Goal: Task Accomplishment & Management: Use online tool/utility

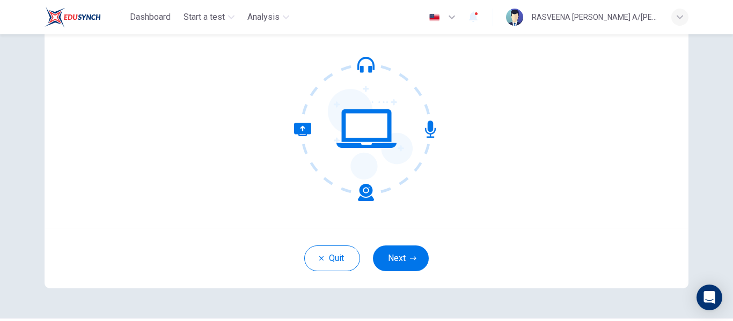
scroll to position [126, 0]
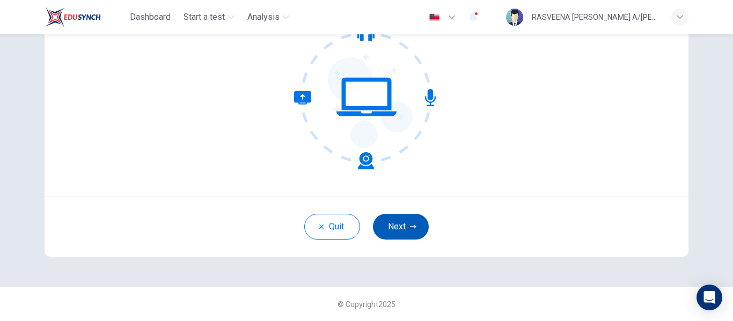
click at [386, 222] on button "Next" at bounding box center [401, 227] width 56 height 26
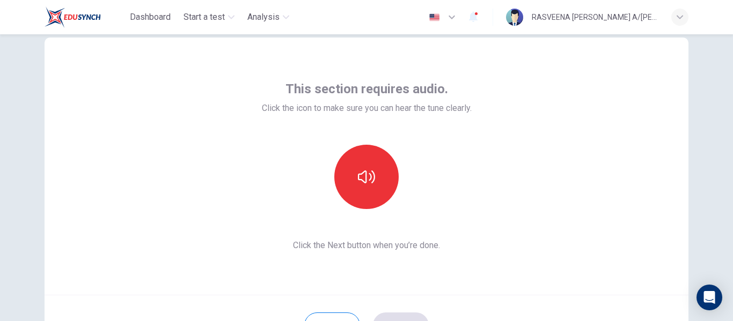
scroll to position [28, 0]
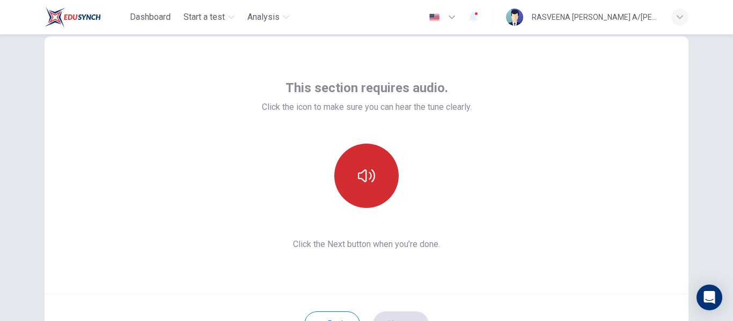
click at [368, 189] on button "button" at bounding box center [366, 176] width 64 height 64
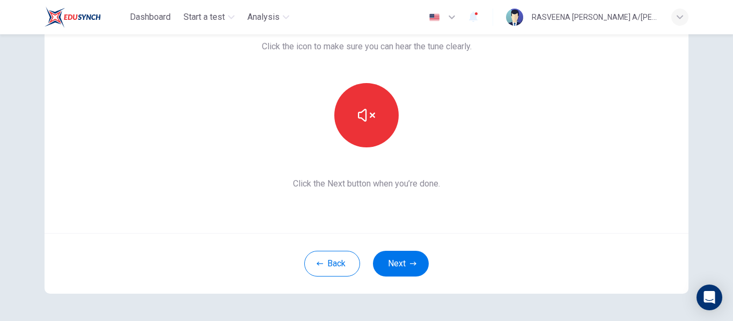
scroll to position [89, 0]
click at [397, 264] on button "Next" at bounding box center [401, 264] width 56 height 26
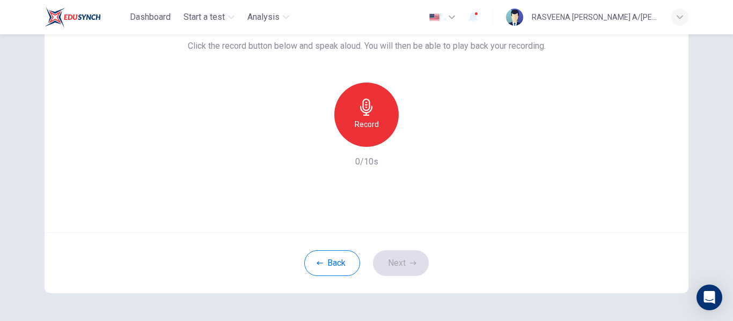
click at [365, 117] on div "Record" at bounding box center [366, 115] width 64 height 64
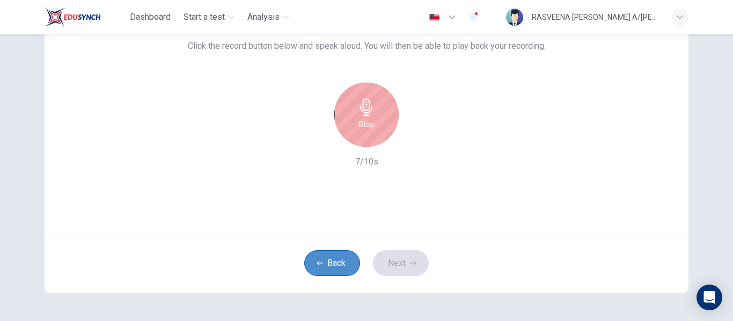
click at [329, 257] on button "Back" at bounding box center [332, 264] width 56 height 26
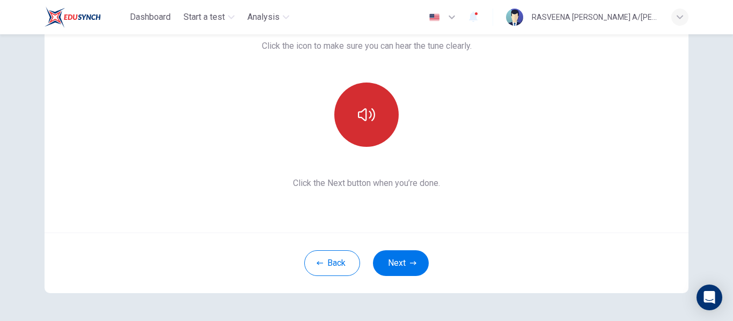
click at [359, 129] on button "button" at bounding box center [366, 115] width 64 height 64
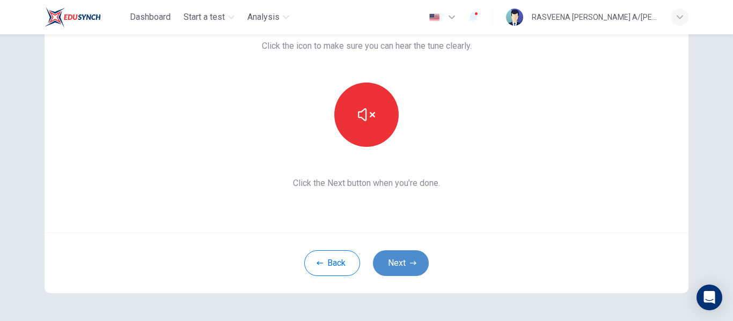
click at [410, 263] on icon "button" at bounding box center [413, 263] width 6 height 6
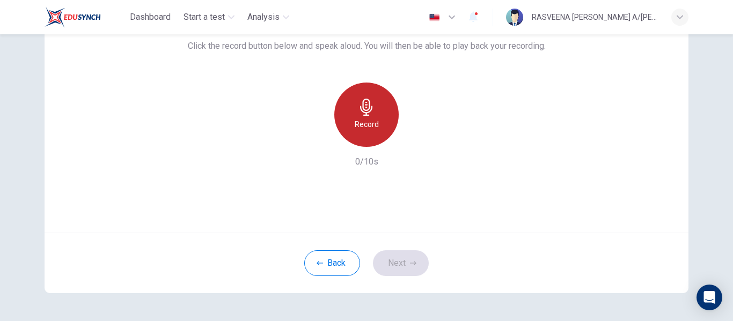
click at [381, 122] on div "Record" at bounding box center [366, 115] width 64 height 64
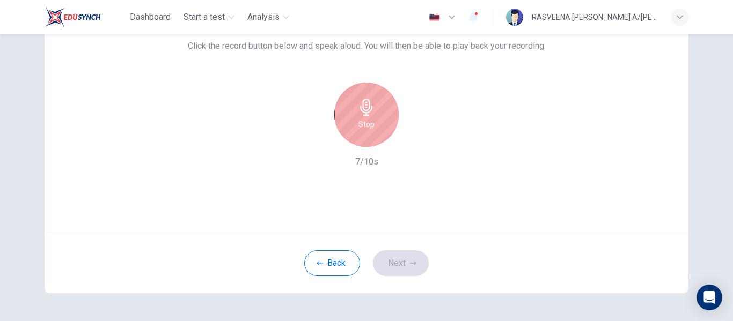
scroll to position [0, 0]
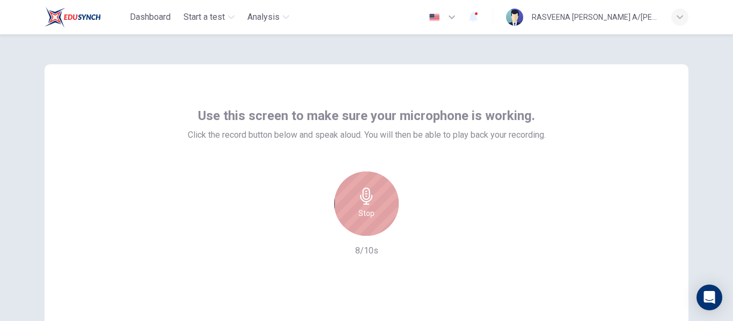
click at [360, 220] on div "Stop" at bounding box center [366, 204] width 64 height 64
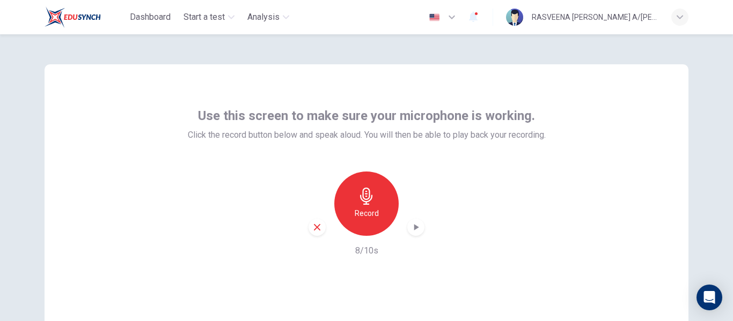
scroll to position [70, 0]
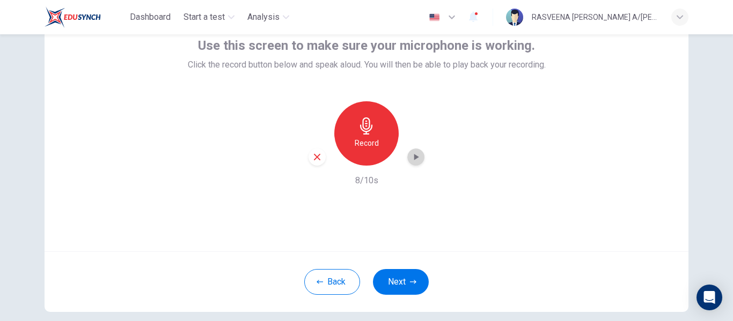
click at [414, 159] on icon "button" at bounding box center [416, 157] width 5 height 6
click at [393, 276] on button "Next" at bounding box center [401, 282] width 56 height 26
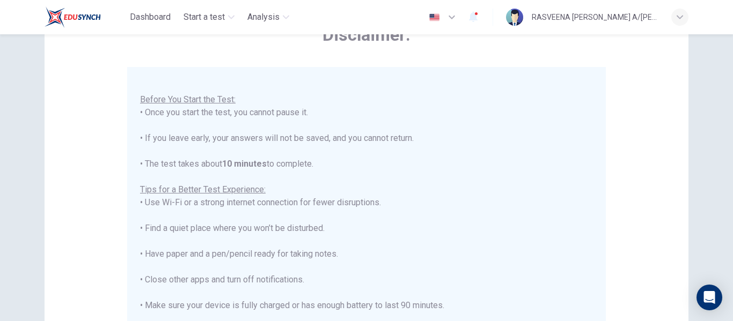
scroll to position [275, 0]
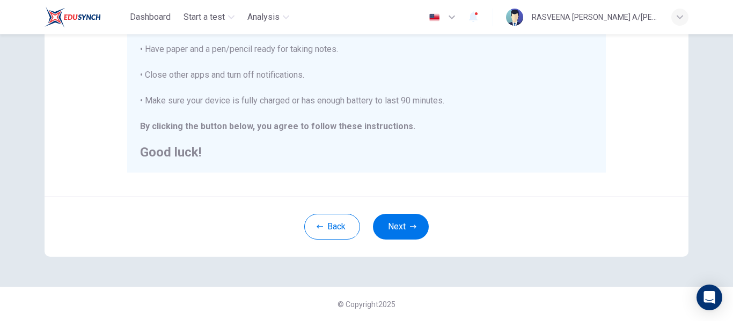
click at [402, 262] on div "Disclaimer: You are about to start a CEFR Speaking Test . Before You Start the …" at bounding box center [366, 23] width 678 height 528
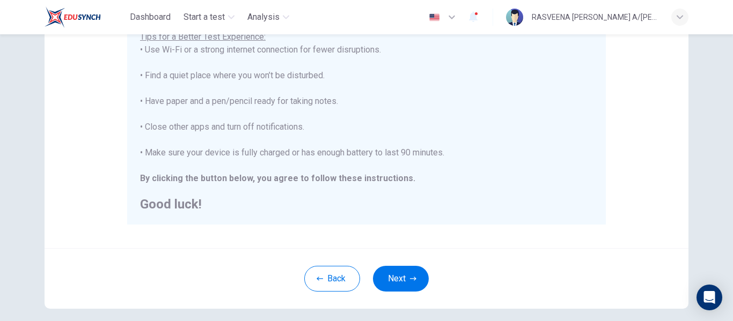
scroll to position [223, 0]
click at [399, 278] on button "Next" at bounding box center [401, 280] width 56 height 26
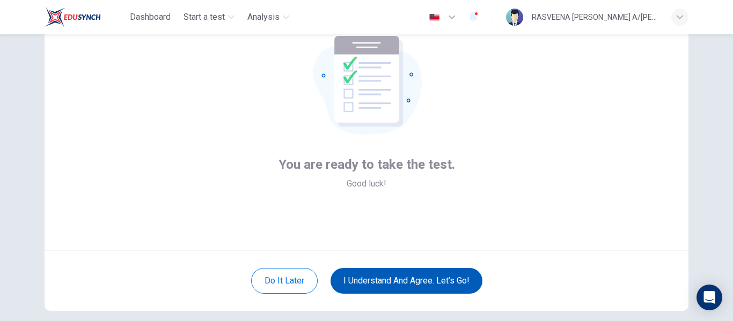
scroll to position [71, 0]
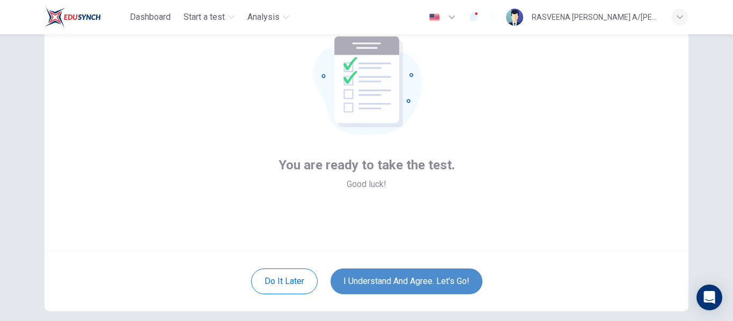
click at [399, 278] on button "I understand and agree. Let’s go!" at bounding box center [406, 282] width 152 height 26
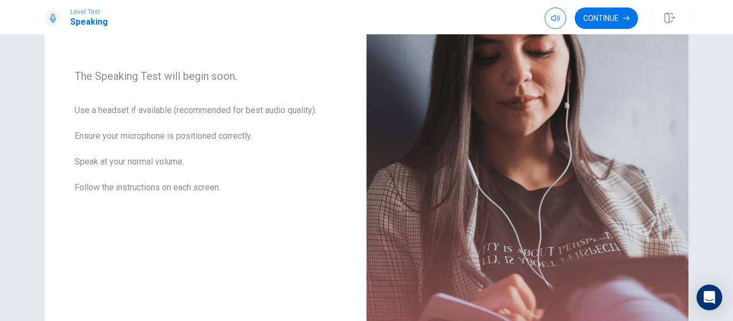
scroll to position [151, 0]
click at [602, 16] on button "Continue" at bounding box center [605, 18] width 63 height 21
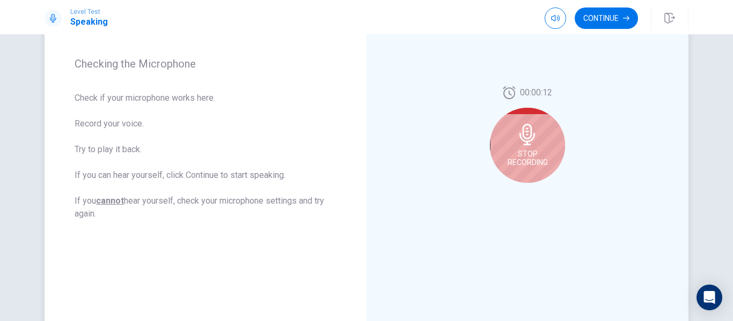
click at [531, 143] on icon at bounding box center [527, 134] width 21 height 21
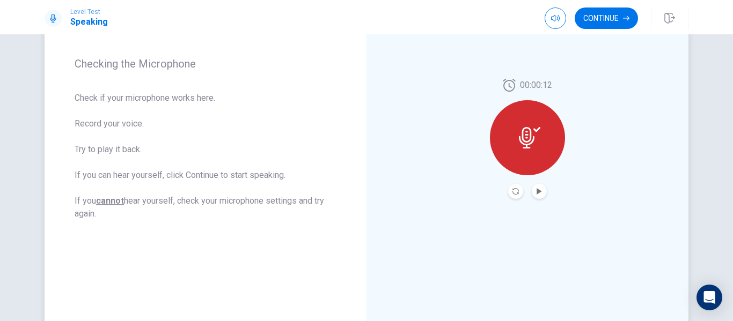
click at [519, 193] on button "Record Again" at bounding box center [515, 191] width 15 height 15
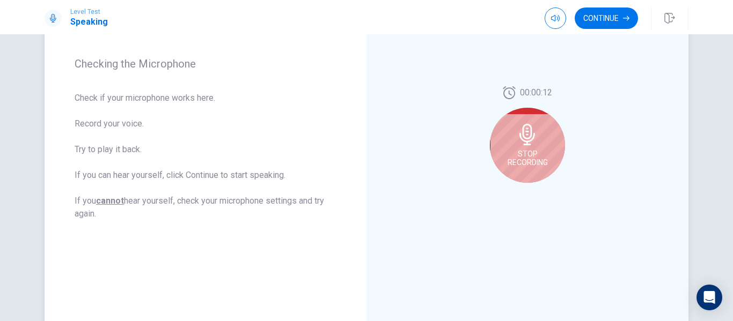
click at [525, 150] on span "Stop Recording" at bounding box center [527, 158] width 40 height 17
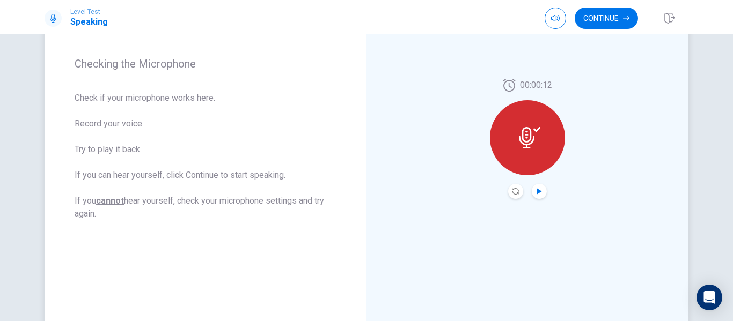
click at [536, 191] on icon "Play Audio" at bounding box center [538, 191] width 5 height 6
click at [599, 17] on button "Continue" at bounding box center [605, 18] width 63 height 21
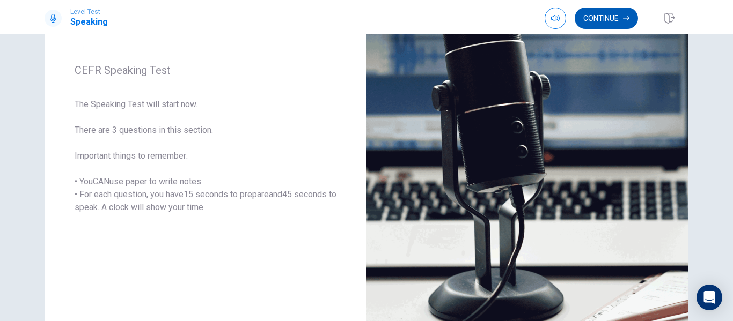
click at [603, 16] on button "Continue" at bounding box center [605, 18] width 63 height 21
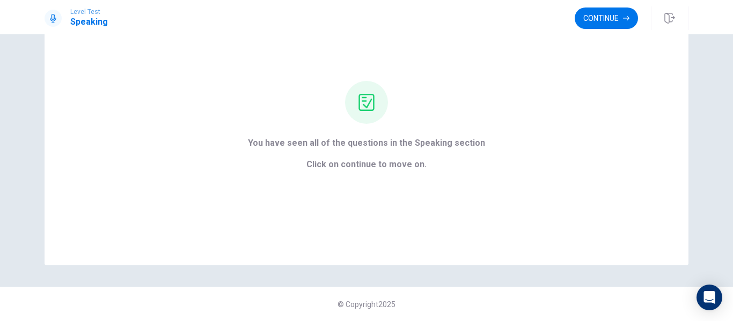
scroll to position [69, 0]
click at [595, 17] on button "Continue" at bounding box center [605, 18] width 63 height 21
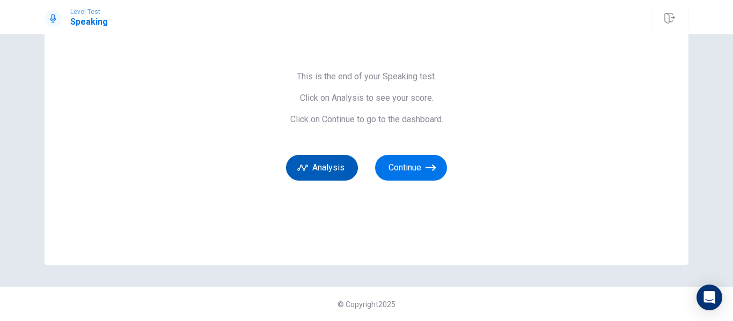
click at [327, 168] on button "Analysis" at bounding box center [322, 168] width 72 height 26
